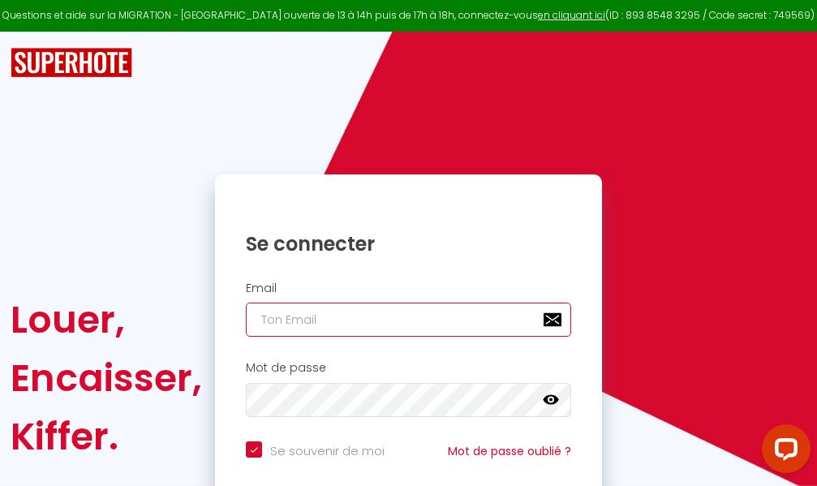
click at [458, 321] on input "email" at bounding box center [408, 319] width 325 height 34
type input "m"
checkbox input "true"
type input "ma"
checkbox input "true"
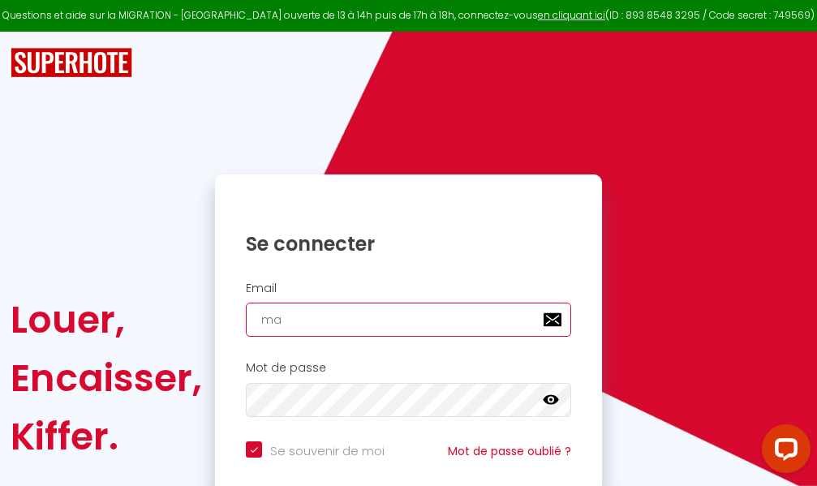
type input "mar"
checkbox input "true"
type input "marc"
checkbox input "true"
type input "marcd"
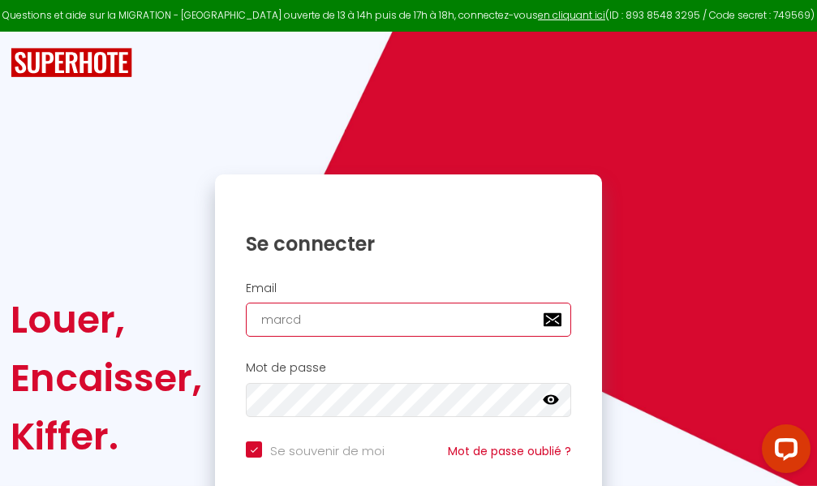
checkbox input "true"
type input "marcdp"
checkbox input "true"
type input "marcdpo"
checkbox input "true"
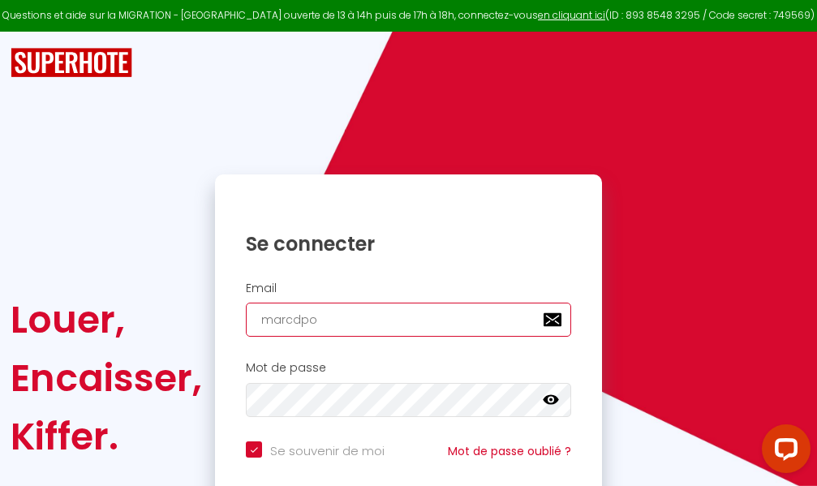
type input "marcdpoz"
checkbox input "true"
type input "marcdpoz."
checkbox input "true"
type input "marcdpoz.l"
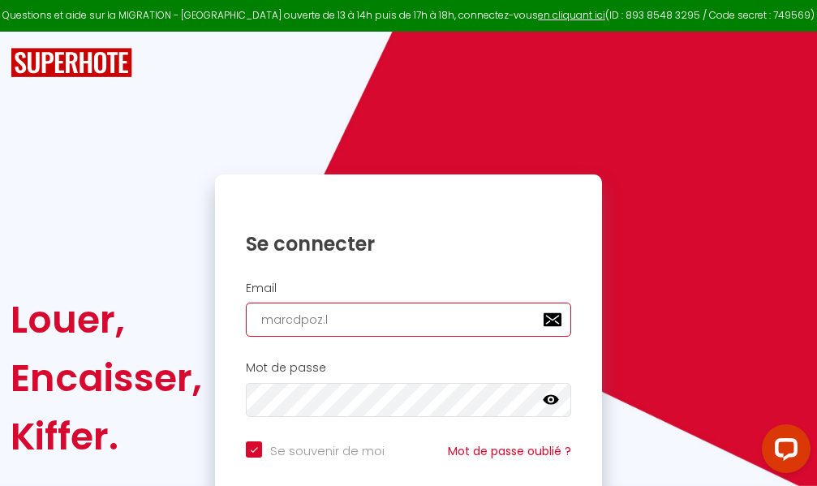
checkbox input "true"
type input "marcdpoz.lo"
checkbox input "true"
type input "marcdpoz.loc"
checkbox input "true"
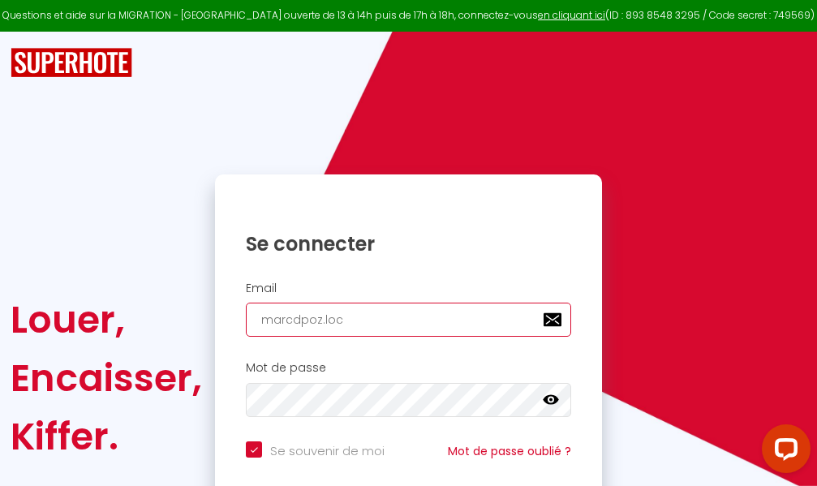
type input "marcdpoz.loca"
checkbox input "true"
type input "marcdpoz.locat"
checkbox input "true"
type input "marcdpoz.locati"
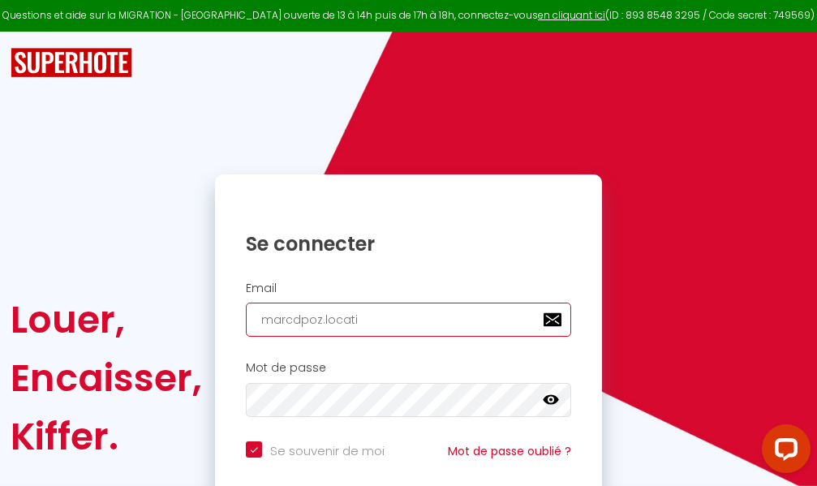
checkbox input "true"
type input "marcdpoz.locatio"
checkbox input "true"
type input "marcdpoz.location"
checkbox input "true"
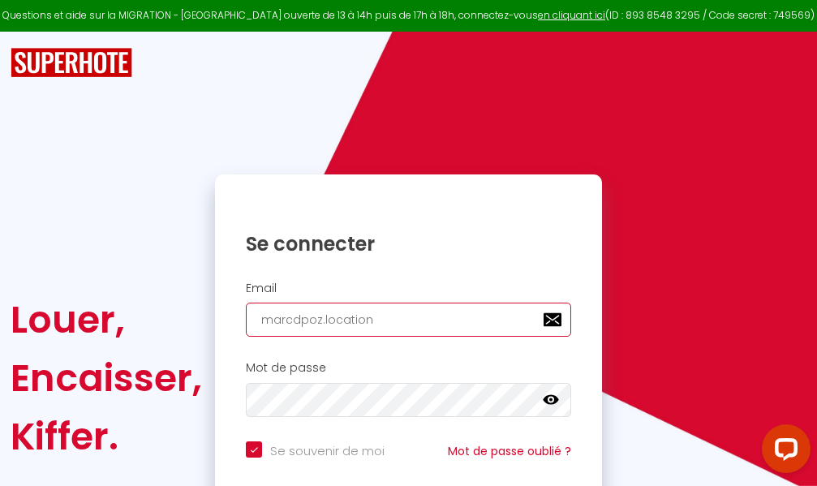
type input "marcdpoz.location@"
checkbox input "true"
type input "marcdpoz.location@g"
checkbox input "true"
type input "marcdpoz.location@gm"
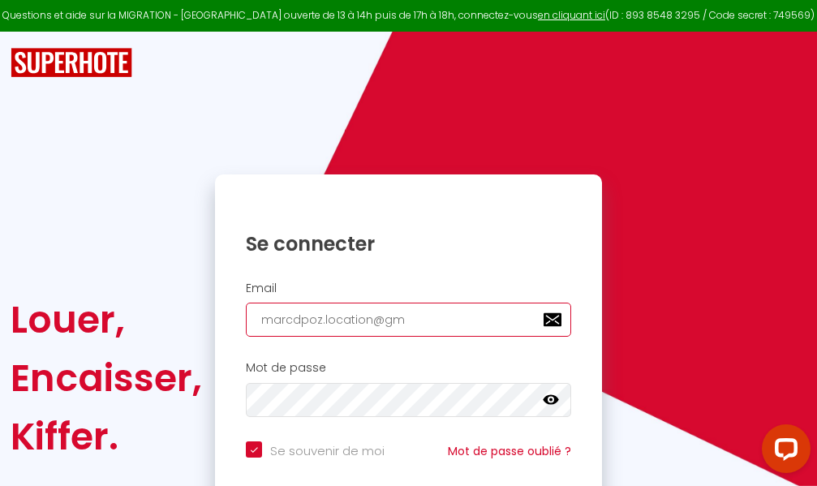
checkbox input "true"
type input "marcdpoz.location@gma"
checkbox input "true"
type input "marcdpoz.location@gmai"
checkbox input "true"
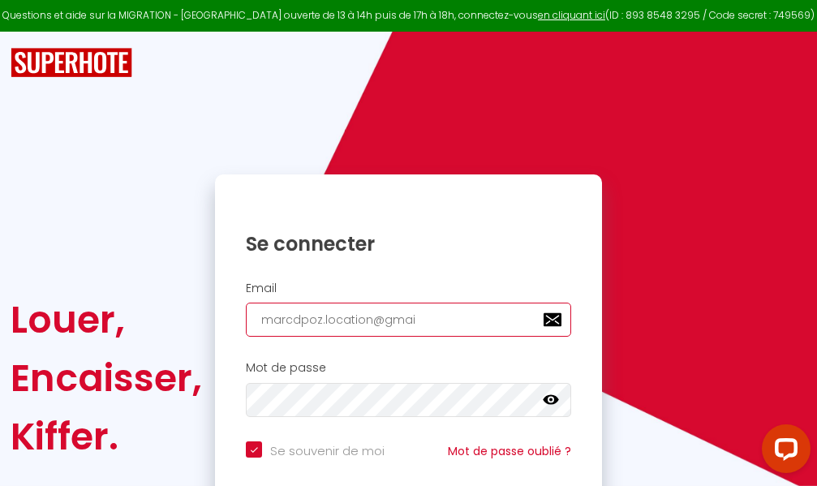
type input "[EMAIL_ADDRESS]"
checkbox input "true"
type input "[EMAIL_ADDRESS]."
checkbox input "true"
type input "marcdpoz.location@gmail.c"
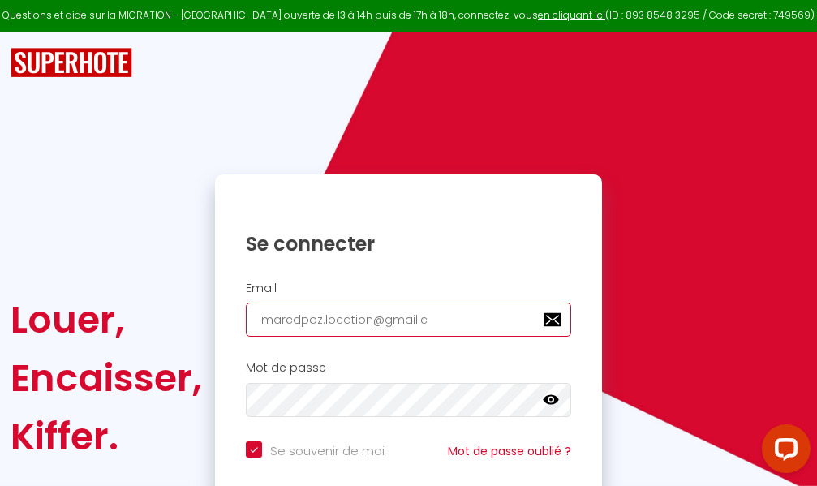
checkbox input "true"
type input "[EMAIL_ADDRESS][DOMAIN_NAME]"
checkbox input "true"
type input "[EMAIL_ADDRESS][DOMAIN_NAME]"
checkbox input "true"
